Goal: Find specific page/section: Find specific page/section

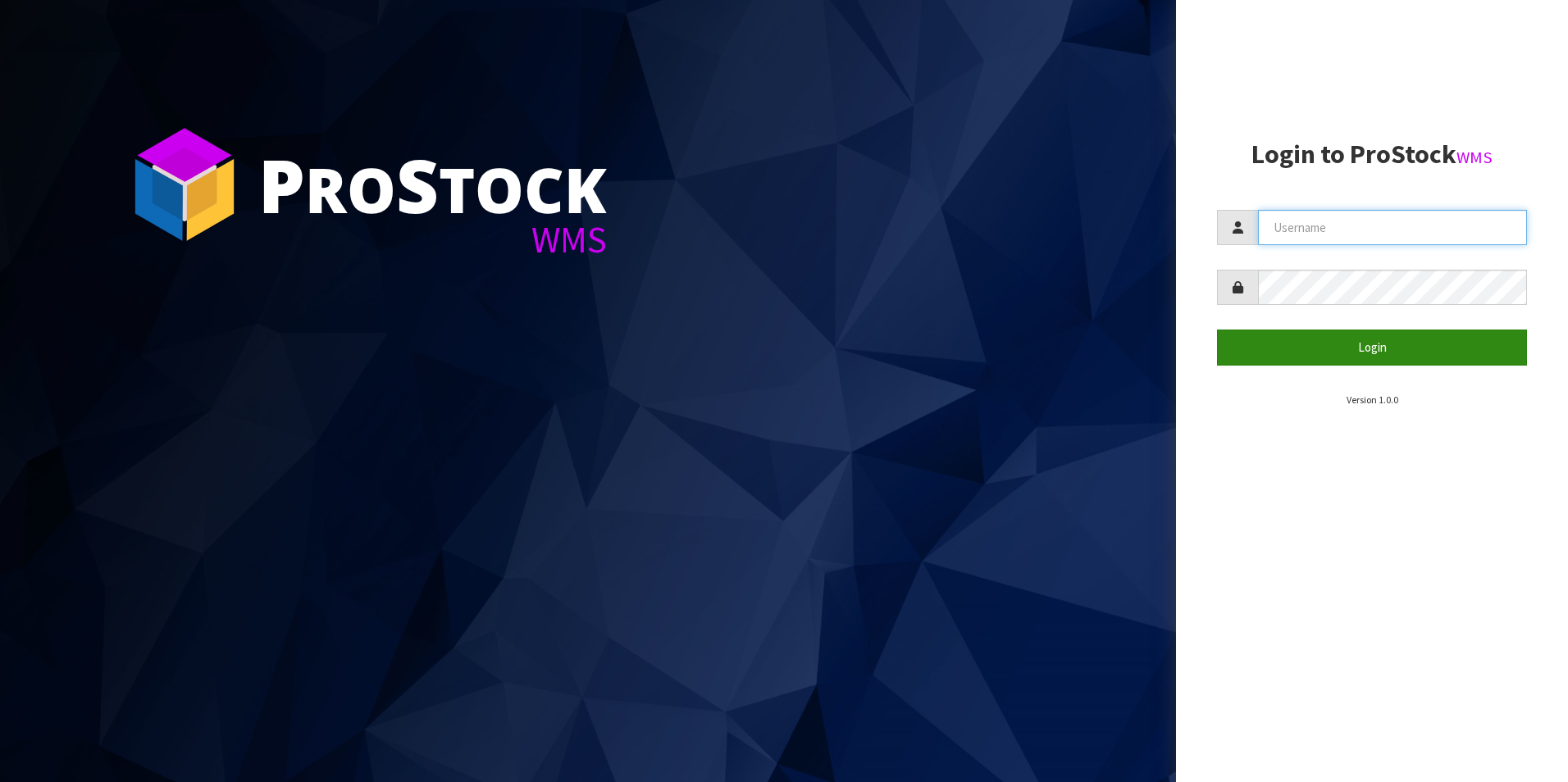
type input "DUTTNZ"
click at [1334, 354] on button "Login" at bounding box center [1372, 347] width 310 height 35
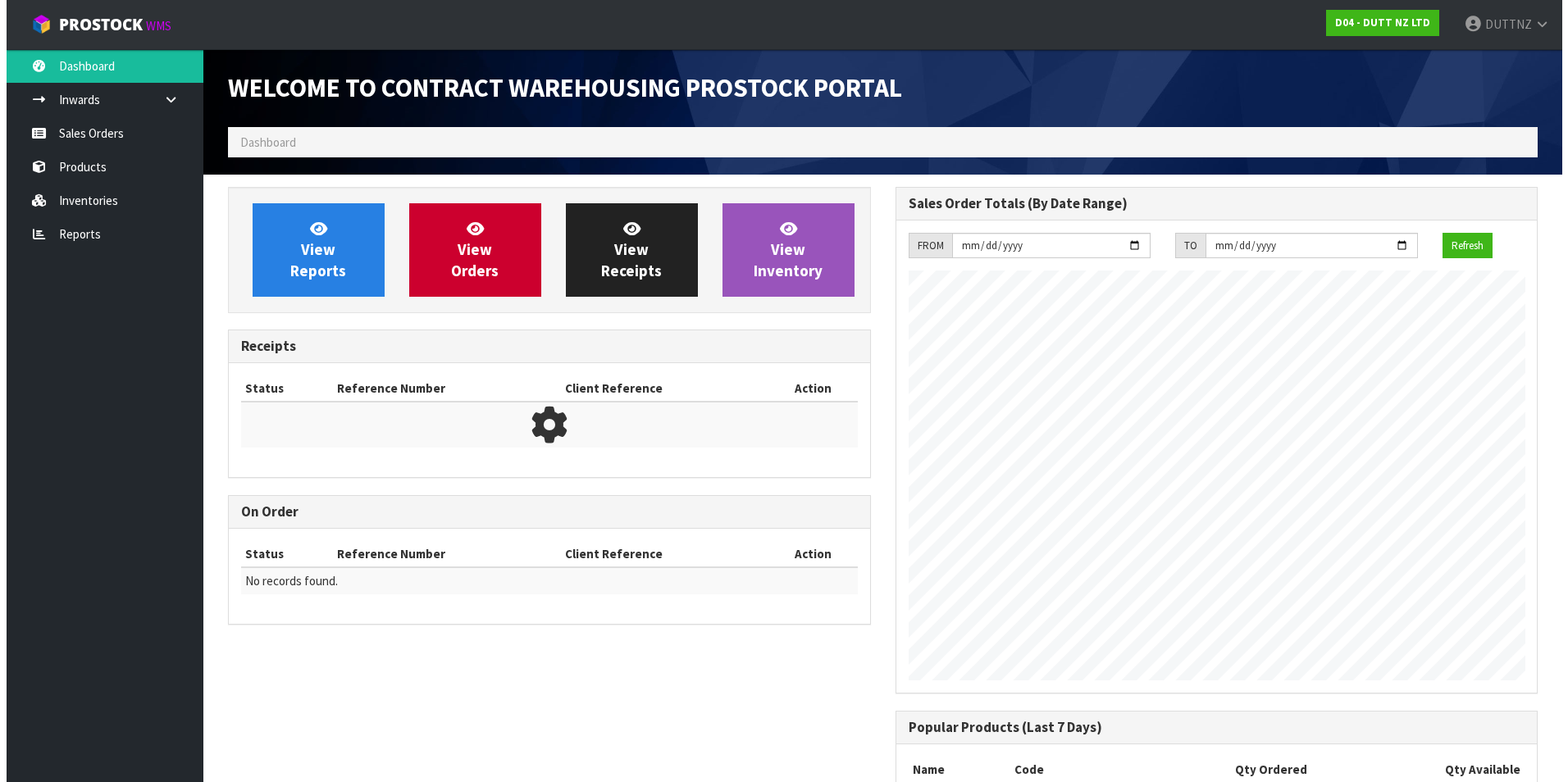
scroll to position [670, 667]
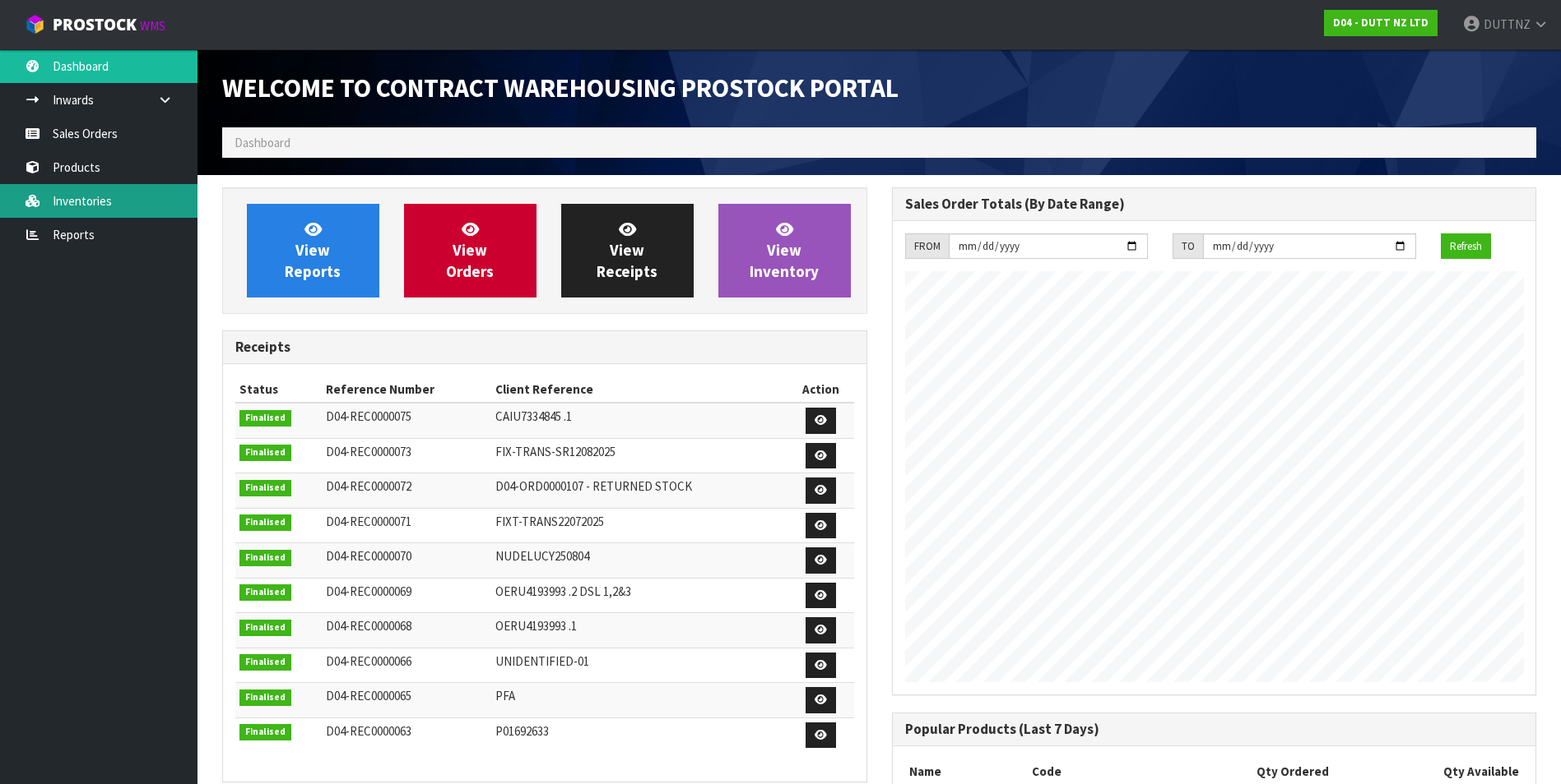
click at [93, 199] on link "Inventories" at bounding box center [99, 200] width 198 height 33
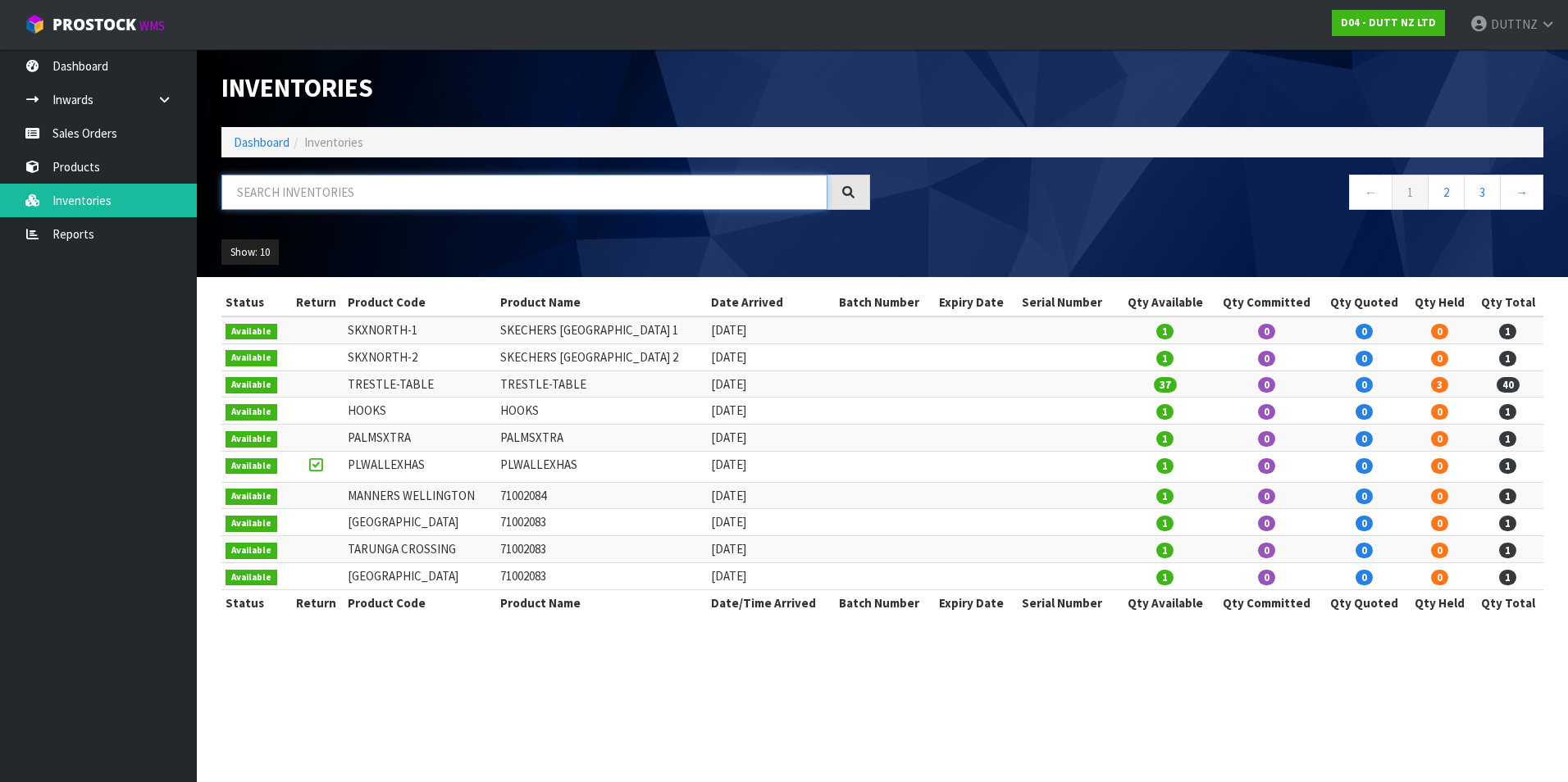
click at [360, 203] on input "text" at bounding box center [525, 192] width 607 height 35
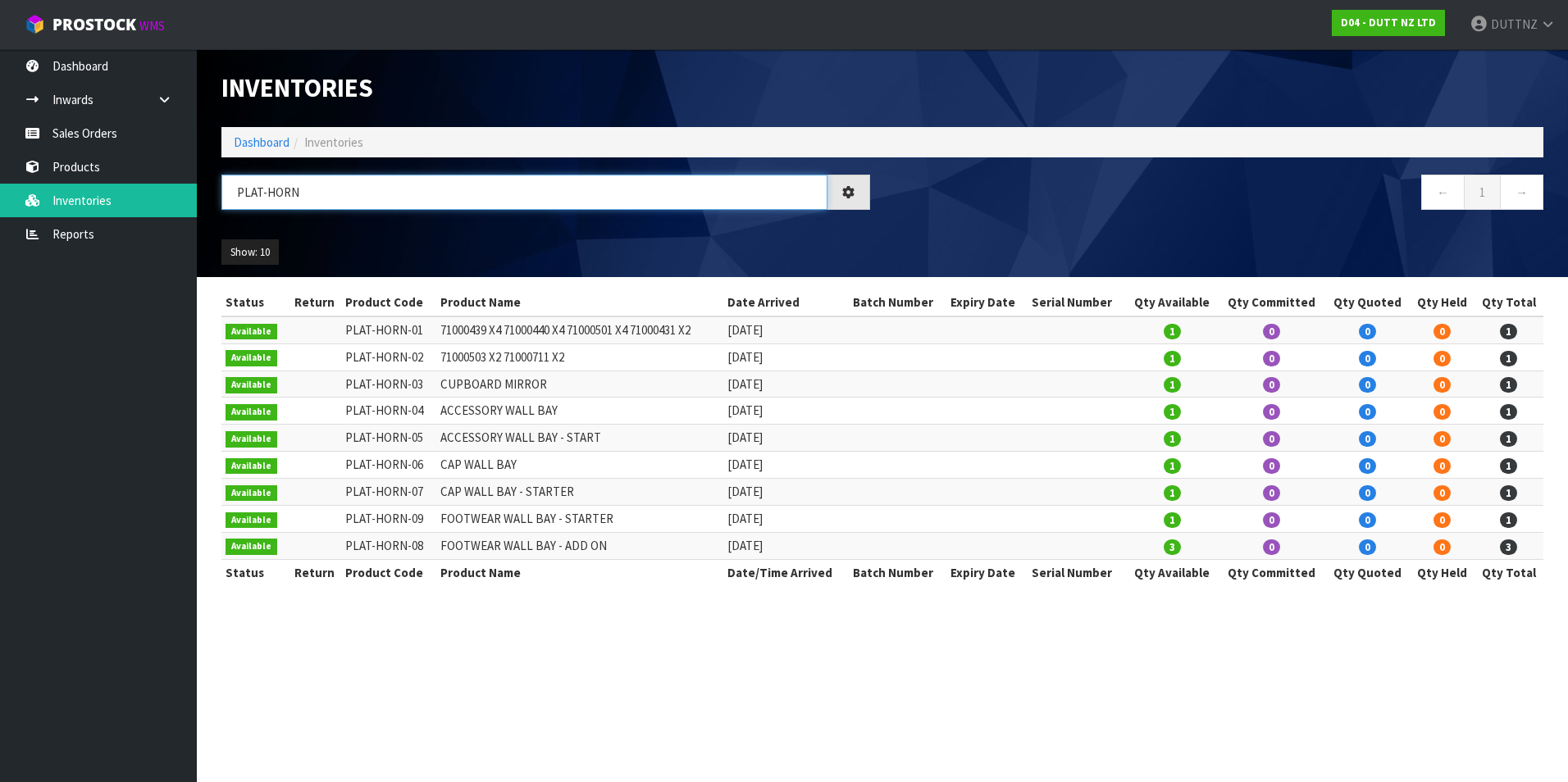
type input "PLAT-HORN"
click at [1517, 187] on link "→" at bounding box center [1521, 192] width 44 height 35
click at [1437, 199] on link "←" at bounding box center [1443, 192] width 44 height 35
